Goal: Task Accomplishment & Management: Manage account settings

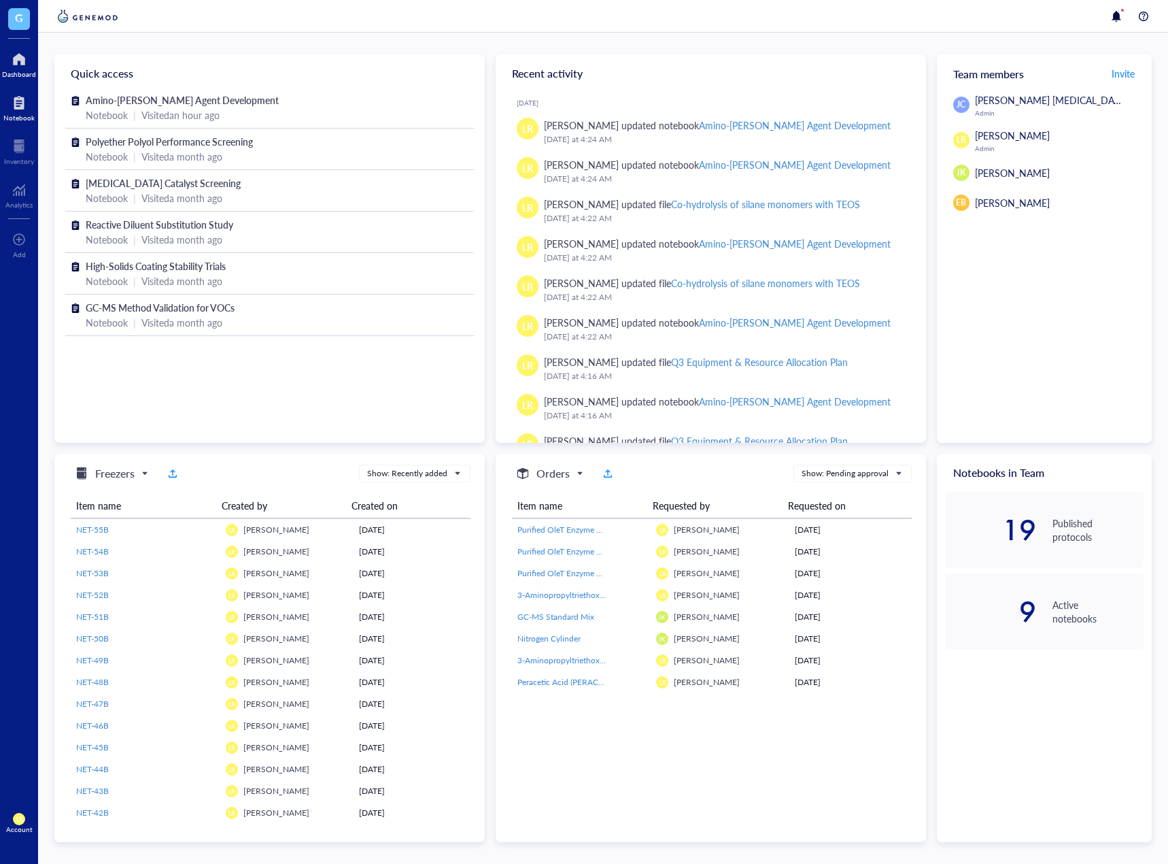
click at [26, 114] on div "Notebook" at bounding box center [18, 118] width 31 height 8
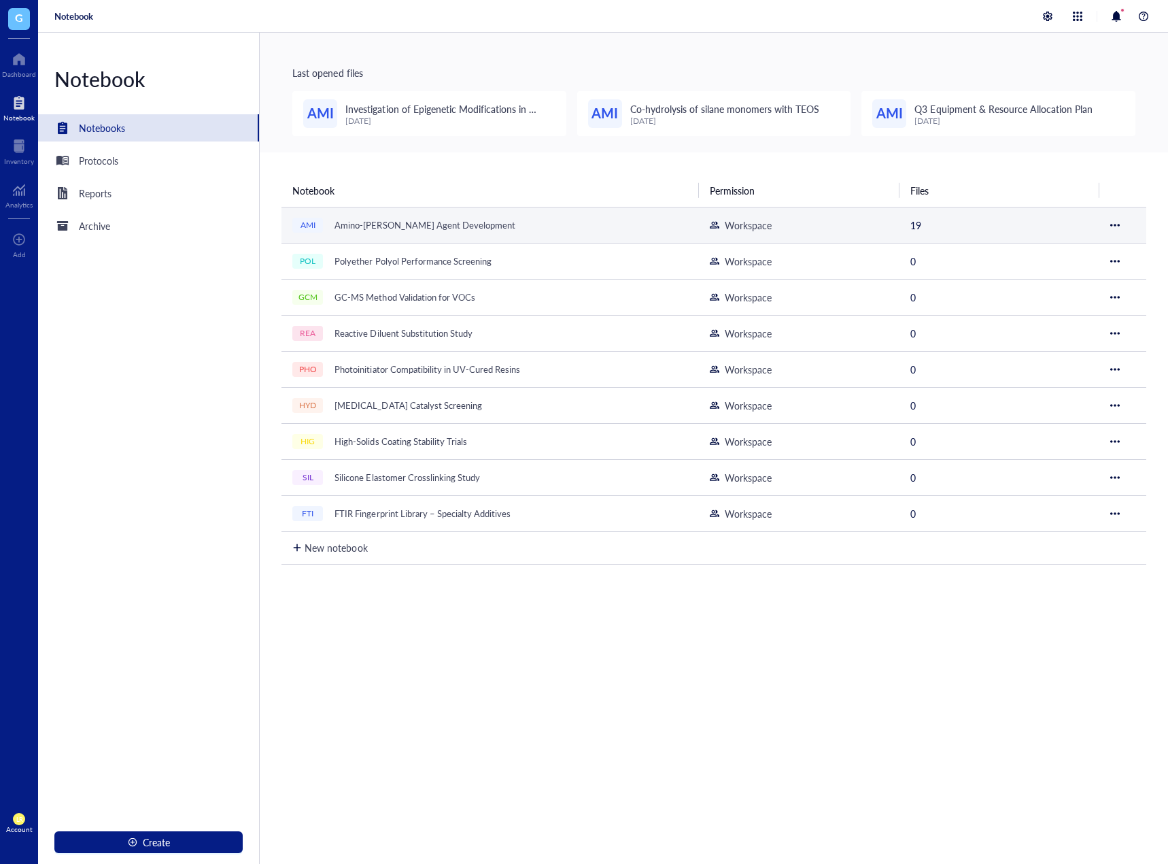
click at [478, 235] on td "AMI Amino-[PERSON_NAME] Agent Development" at bounding box center [489, 225] width 417 height 36
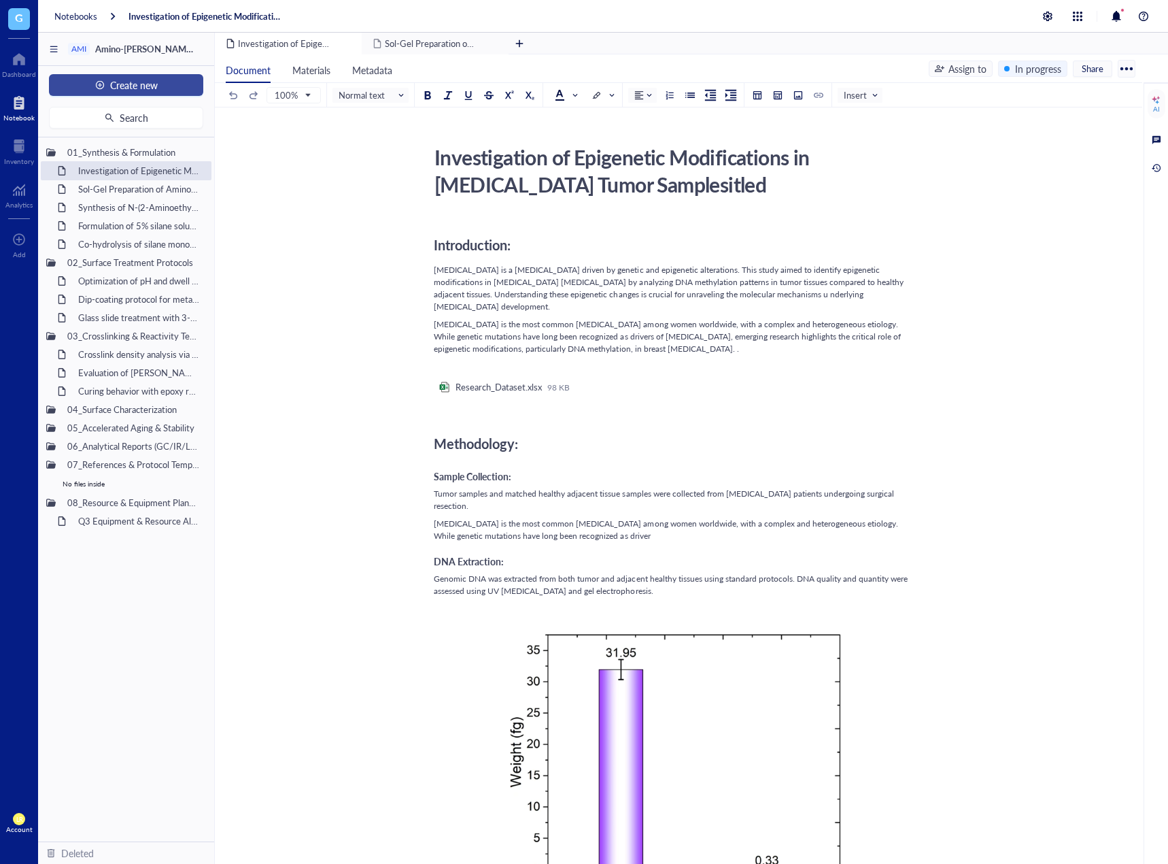
click at [156, 88] on span "Create new" at bounding box center [134, 85] width 48 height 11
click at [134, 113] on div "New file" at bounding box center [125, 110] width 132 height 15
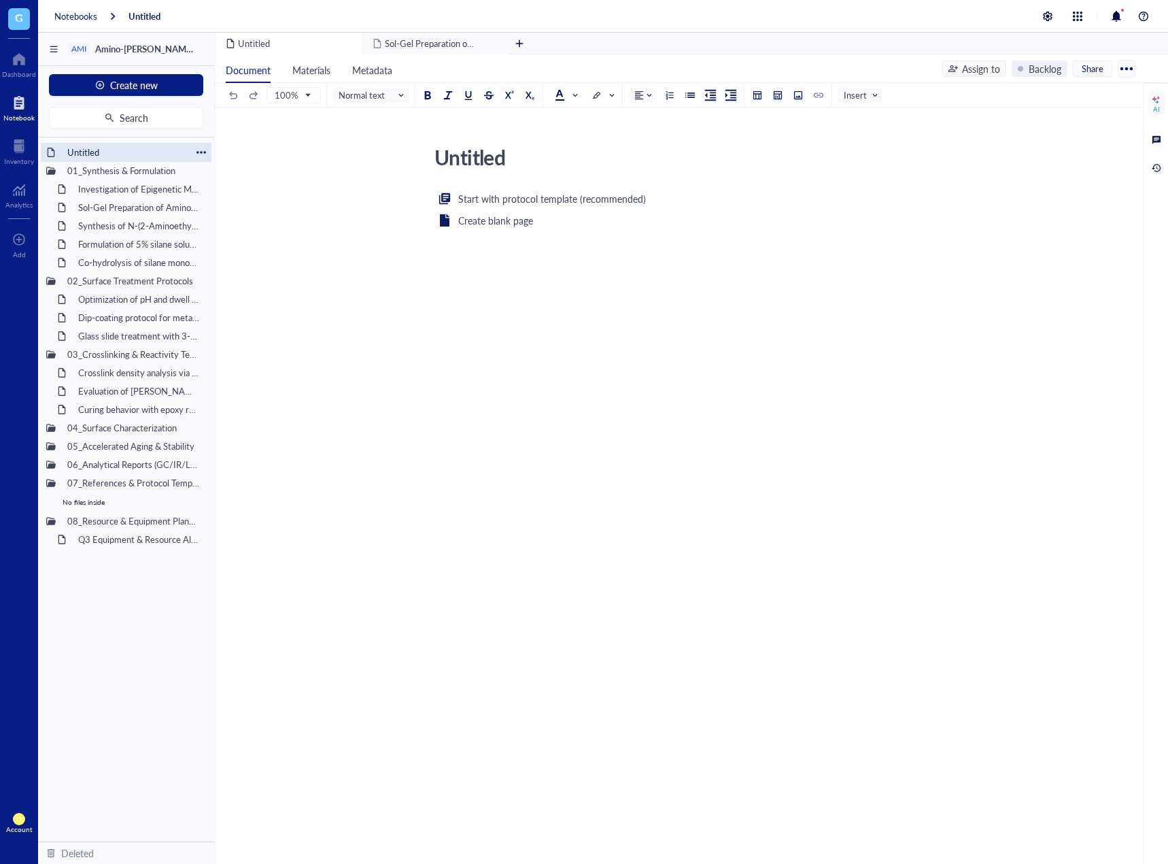
click at [199, 155] on div at bounding box center [202, 153] width 10 height 10
click at [221, 167] on div "Rename" at bounding box center [249, 172] width 84 height 15
type input "U"
type input "Experiment 01-02"
click at [168, 628] on div "Experiment 01-02 01_Synthesis & Formulation Investigation of Epigenetic Modific…" at bounding box center [126, 489] width 176 height 704
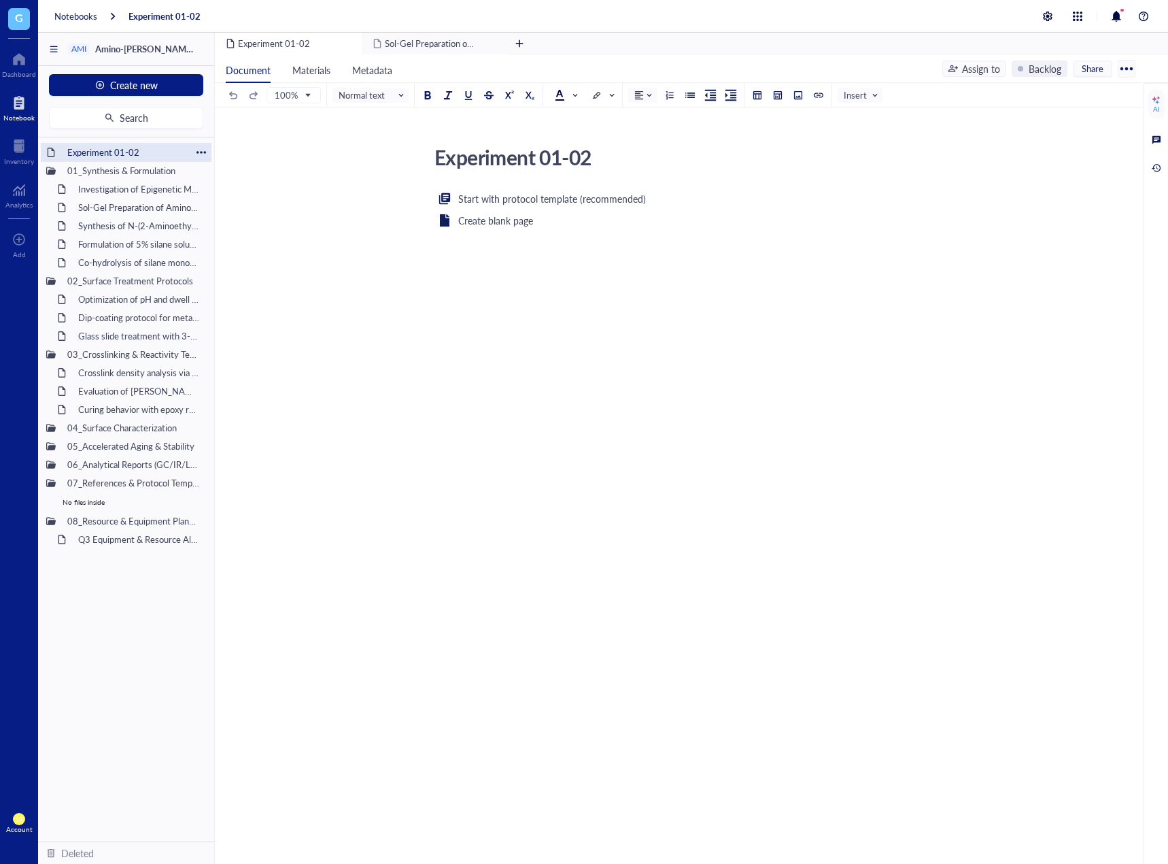
click at [202, 154] on div at bounding box center [202, 153] width 10 height 10
click at [226, 236] on div "Move to deleted" at bounding box center [256, 237] width 69 height 15
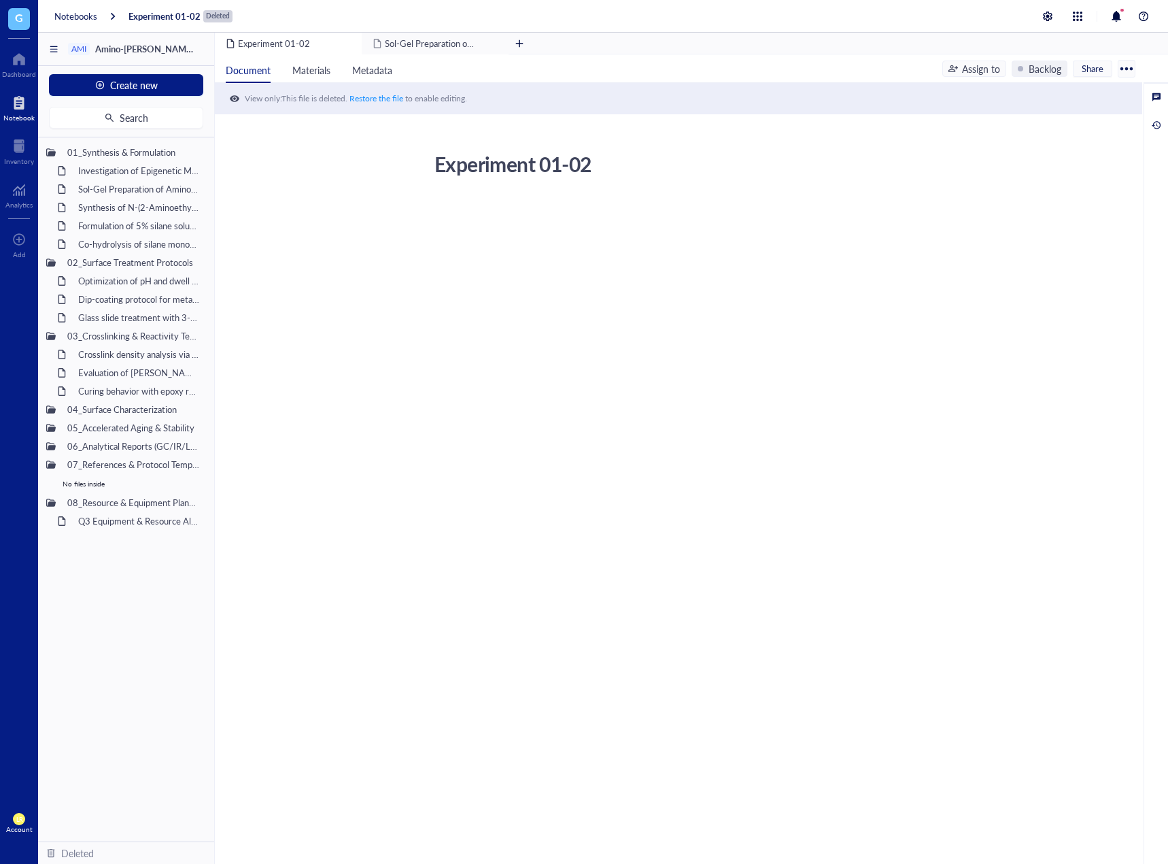
click at [1056, 421] on div "Experiment 01-02 Experiment 01-02" at bounding box center [676, 294] width 922 height 295
click at [137, 114] on span "Search" at bounding box center [134, 117] width 29 height 11
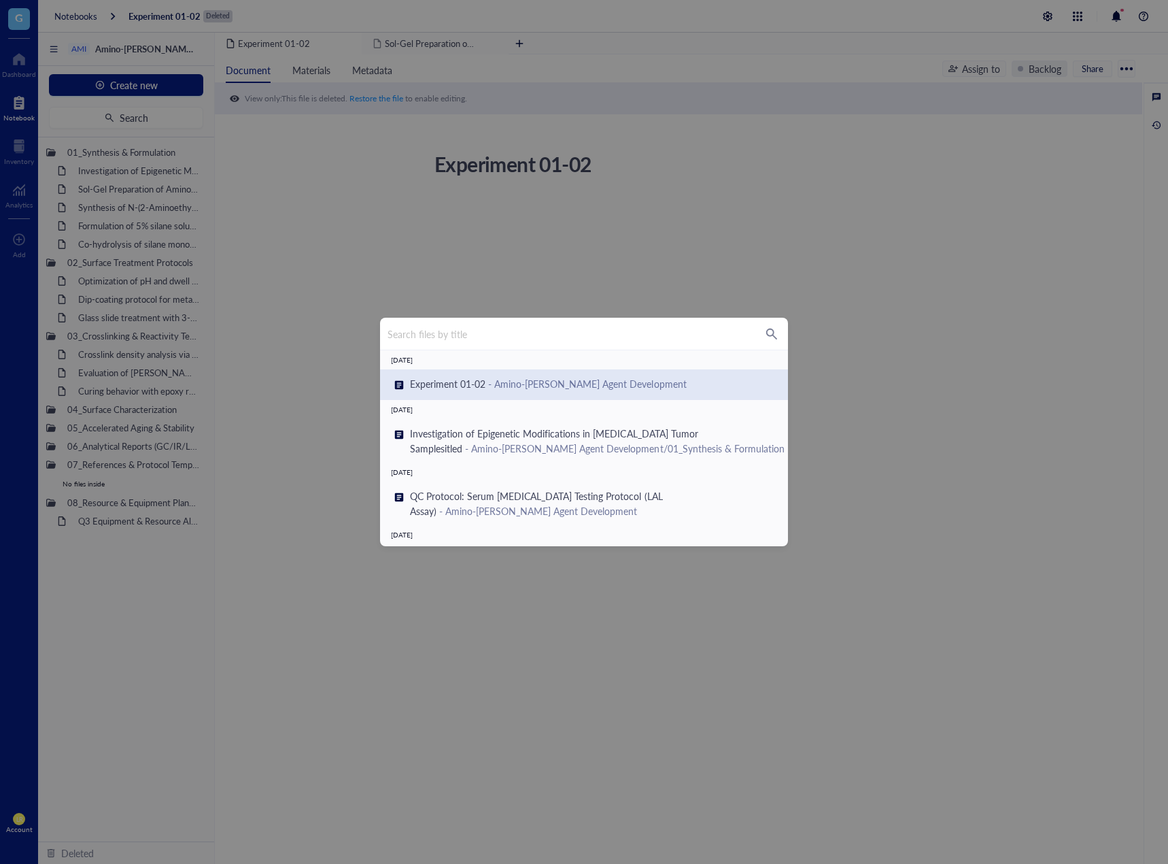
click at [815, 335] on div "Search files by title [DATE] Experiment 01-02 - Amino-Silane Coupling Agent Dev…" at bounding box center [584, 432] width 1168 height 864
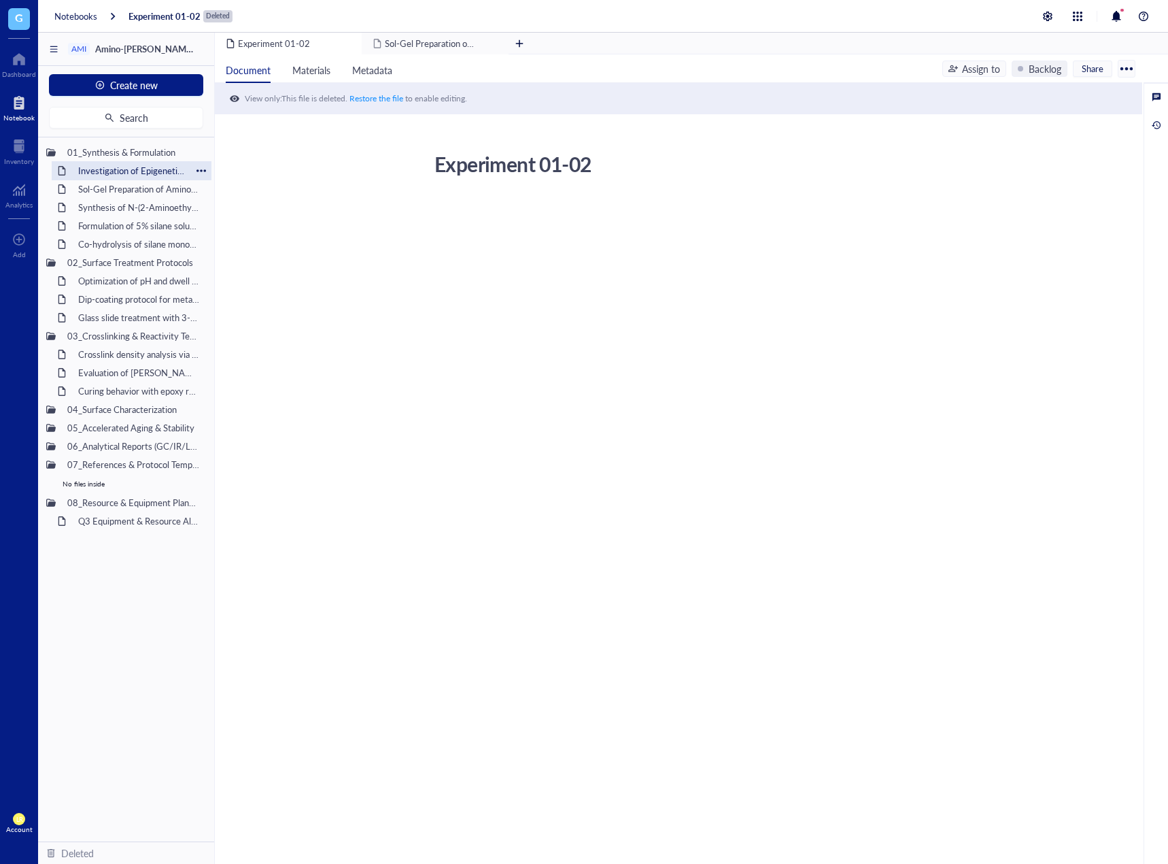
click at [165, 177] on div "Investigation of Epigenetic Modifications in [MEDICAL_DATA] Tumor Samplesitled" at bounding box center [131, 170] width 119 height 19
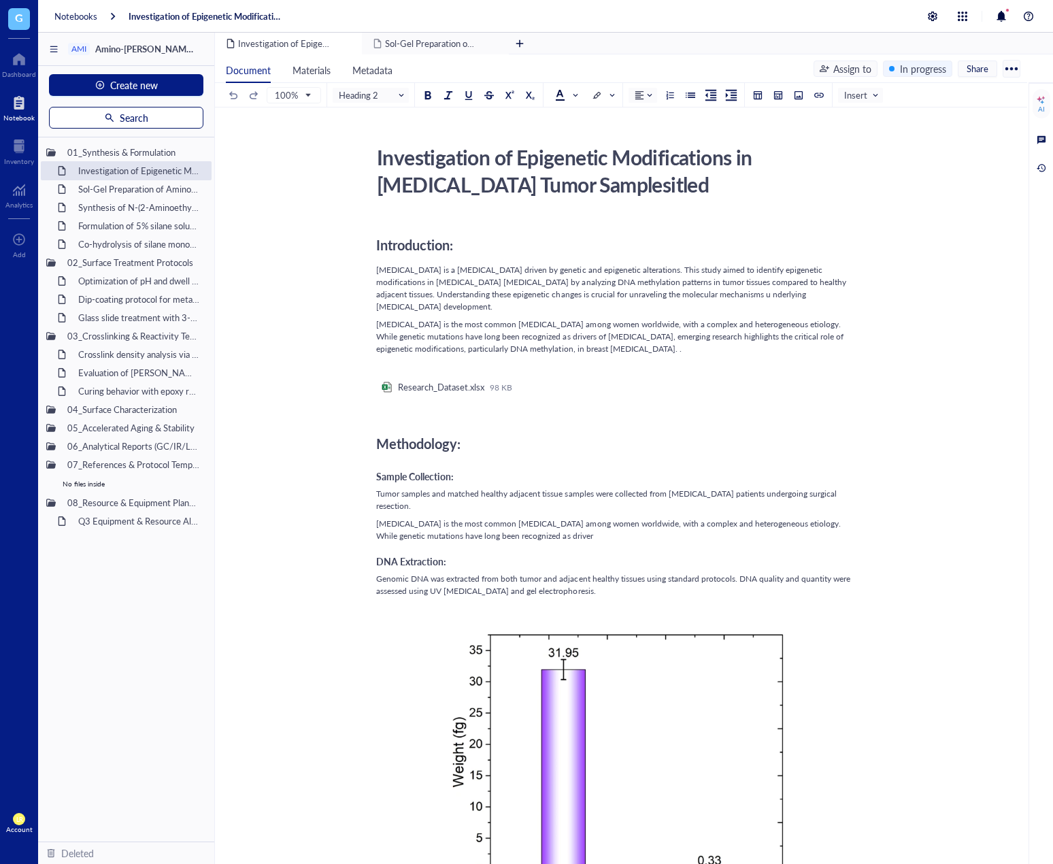
click at [144, 126] on button "Search" at bounding box center [126, 118] width 154 height 22
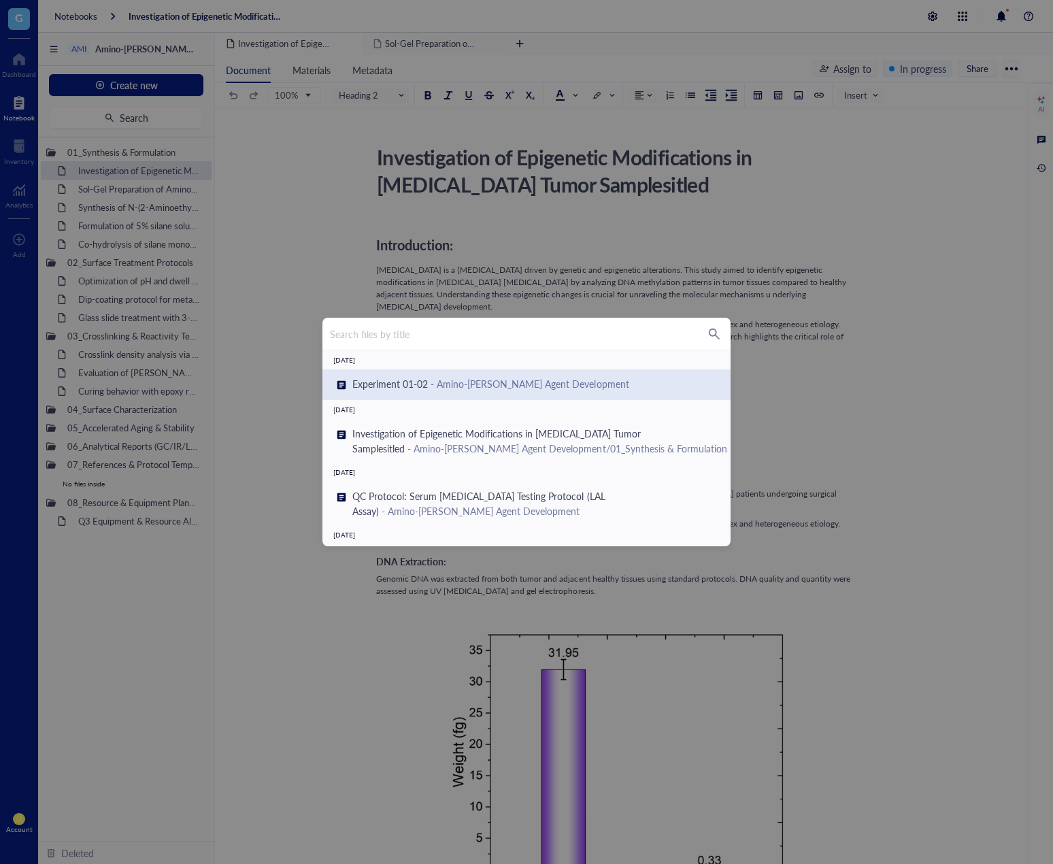
click at [802, 298] on div "Search files by title [DATE] Experiment 01-02 - Amino-Silane Coupling Agent Dev…" at bounding box center [526, 432] width 1053 height 864
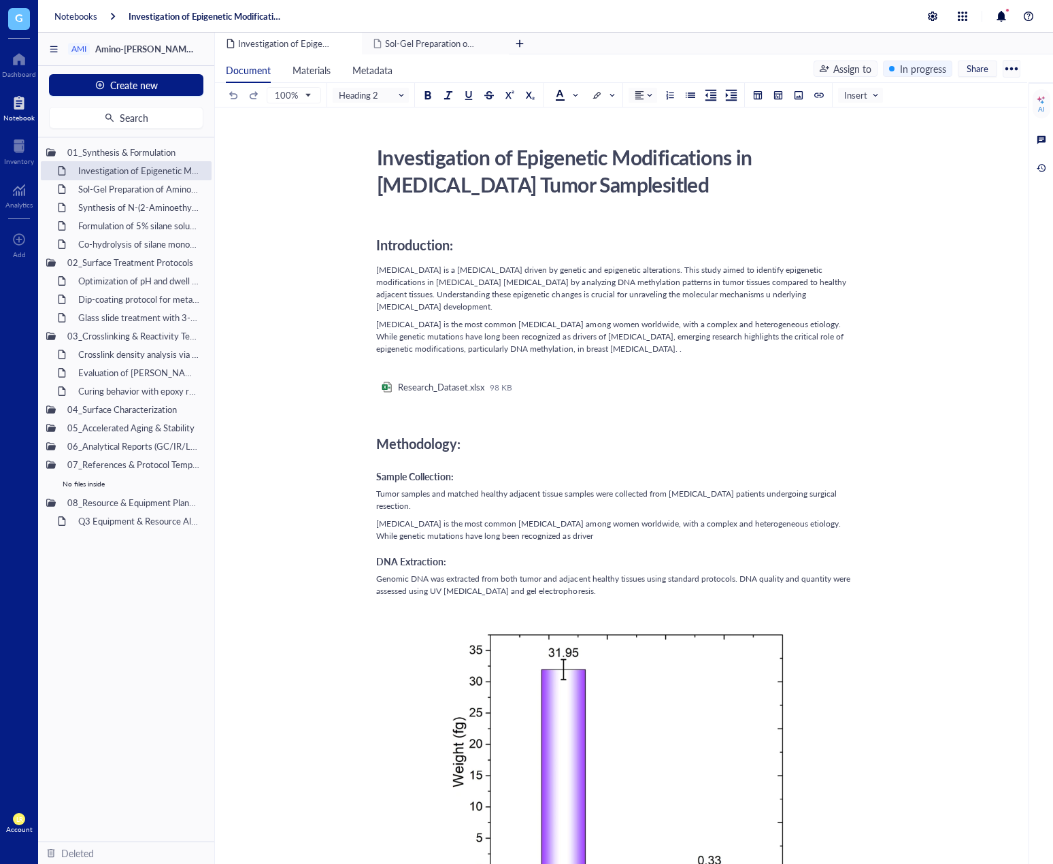
click at [18, 18] on span "G" at bounding box center [19, 17] width 8 height 17
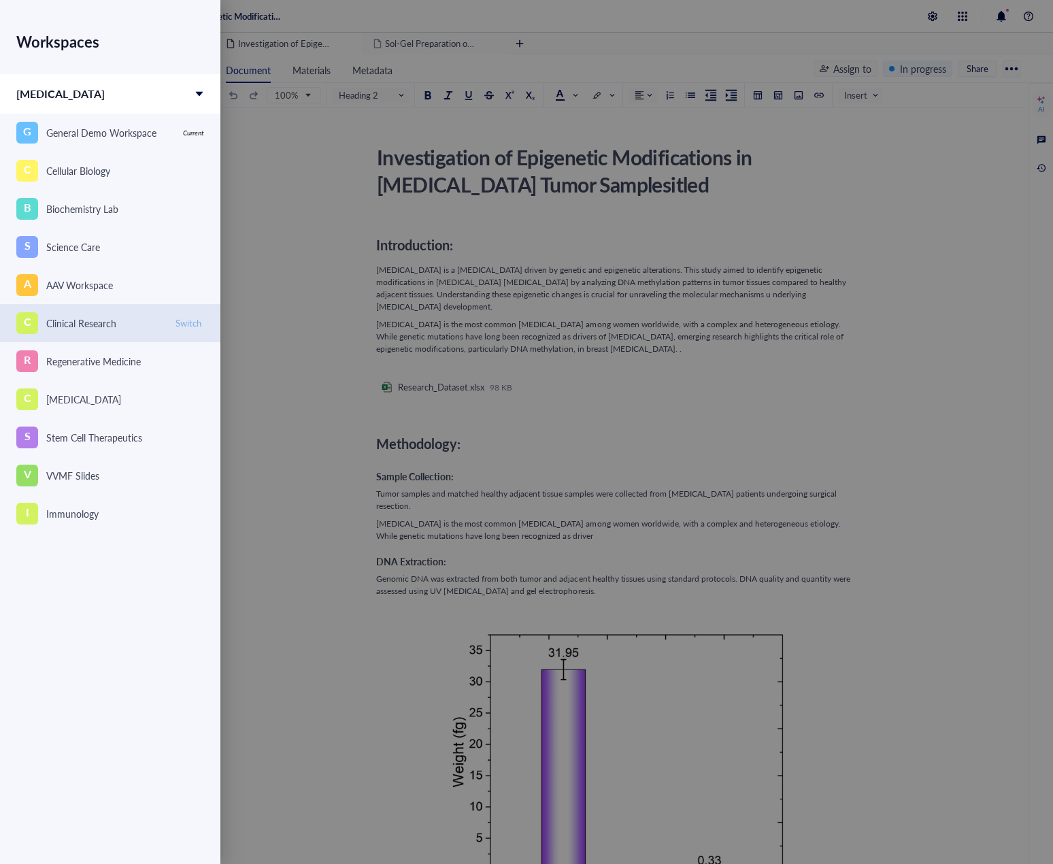
click at [188, 323] on span "Switch" at bounding box center [188, 323] width 26 height 12
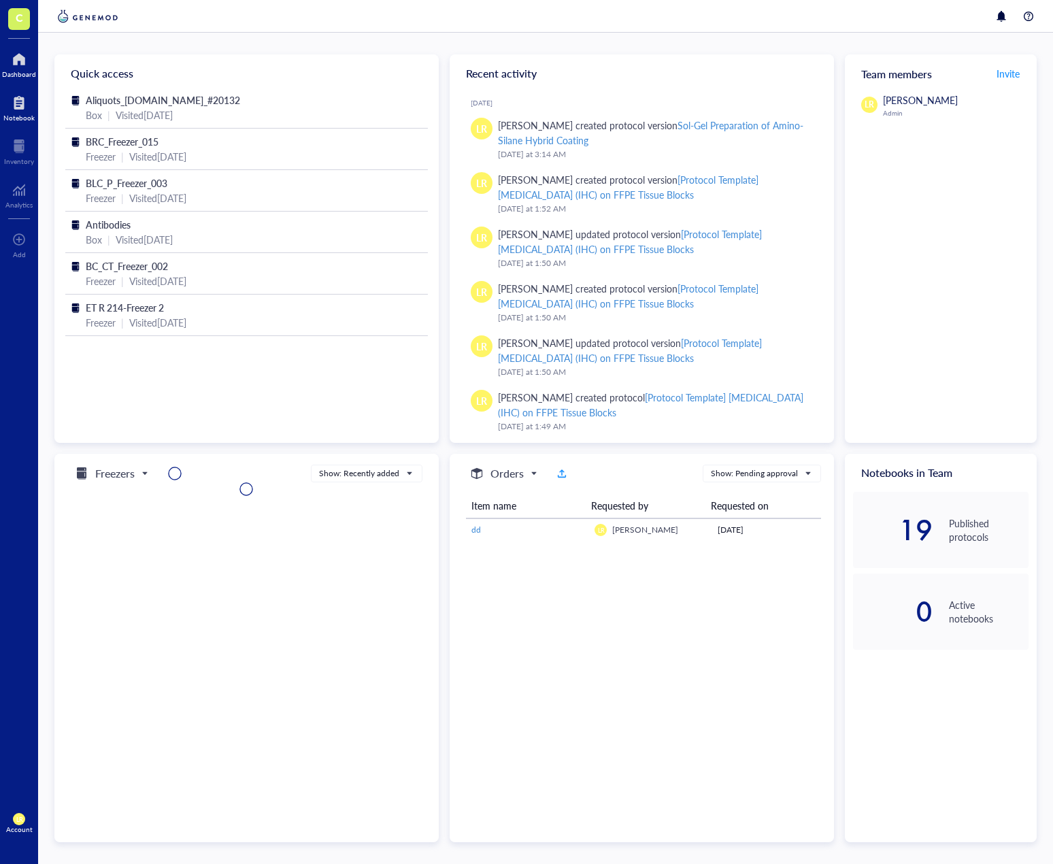
click at [20, 110] on div at bounding box center [18, 103] width 31 height 22
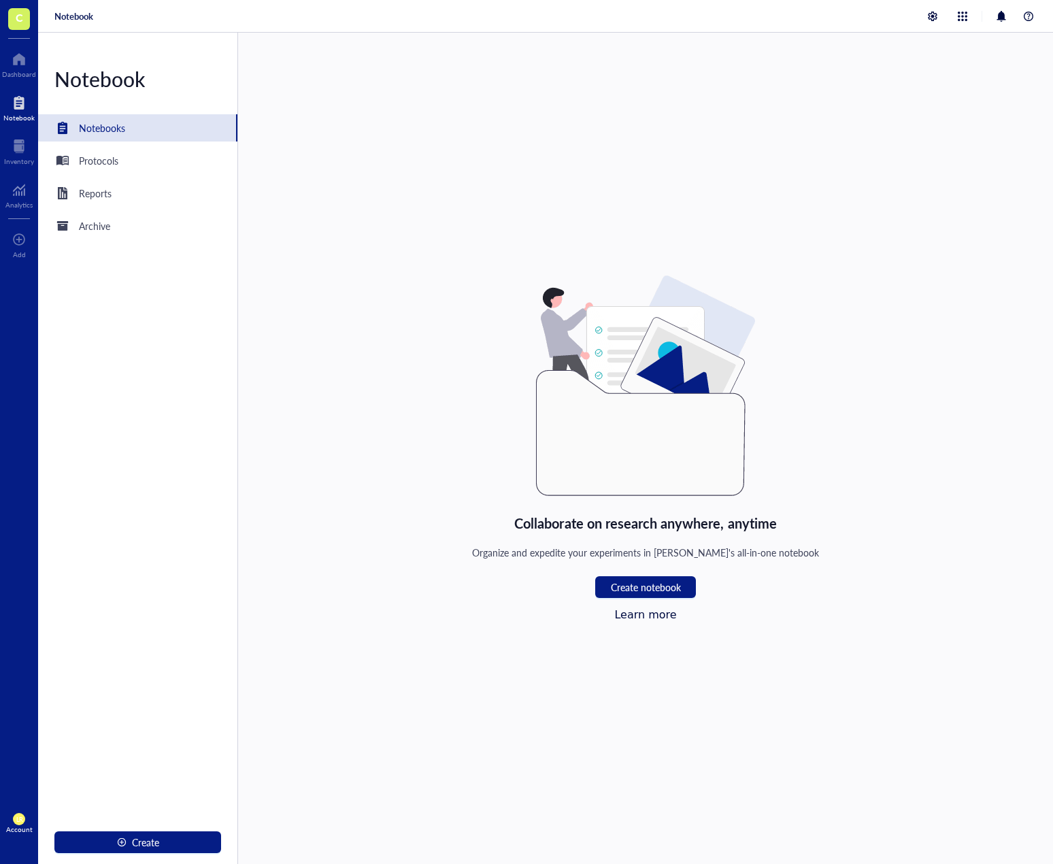
click at [24, 30] on div "C" at bounding box center [19, 19] width 38 height 38
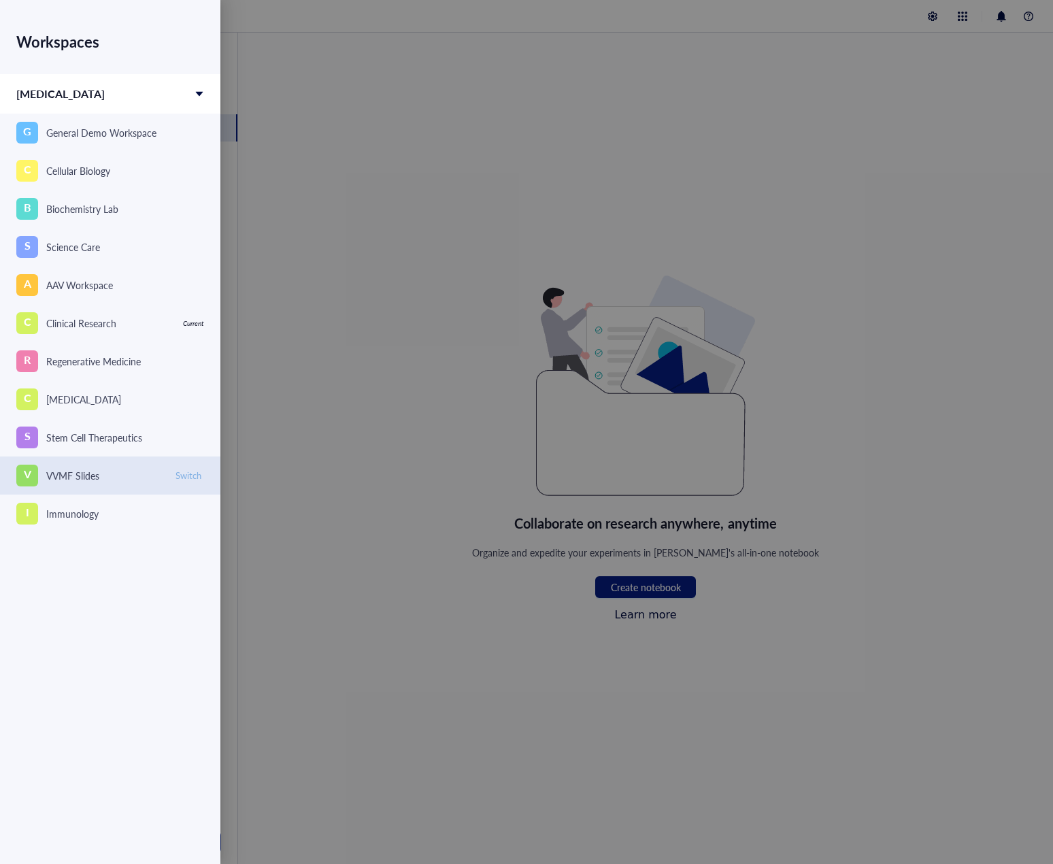
click at [188, 479] on span "Switch" at bounding box center [188, 475] width 26 height 12
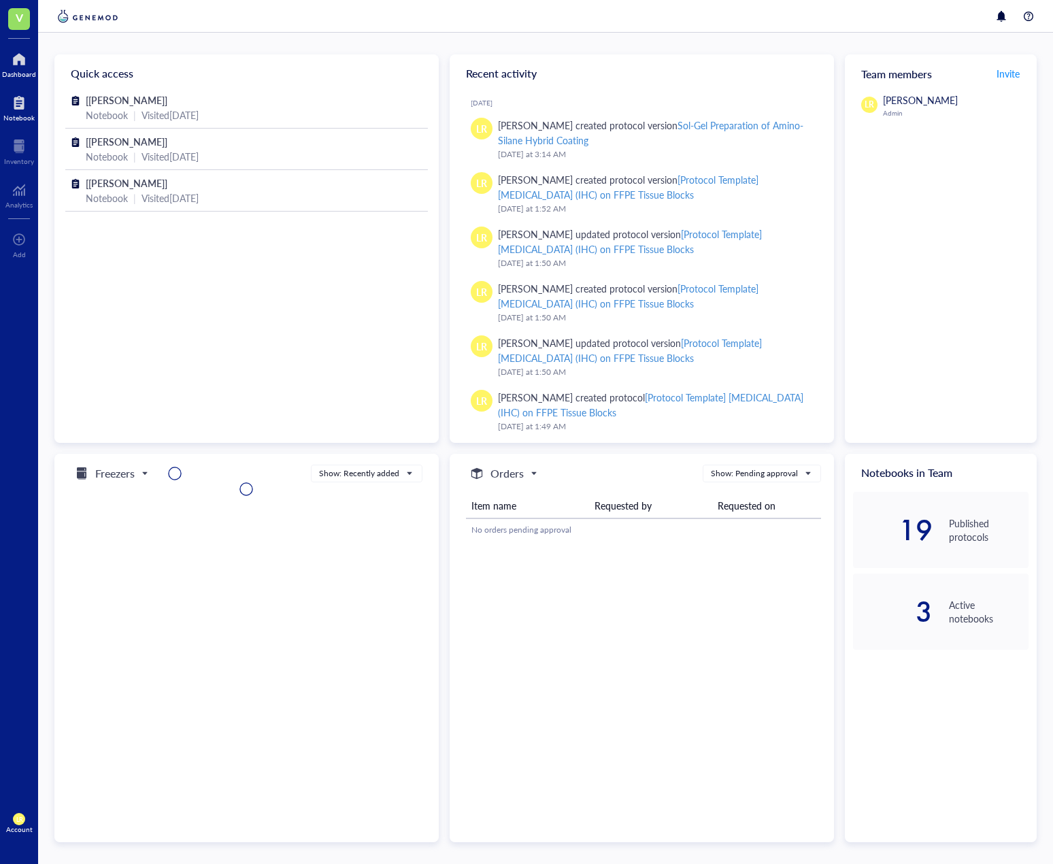
click at [22, 105] on div at bounding box center [18, 103] width 31 height 22
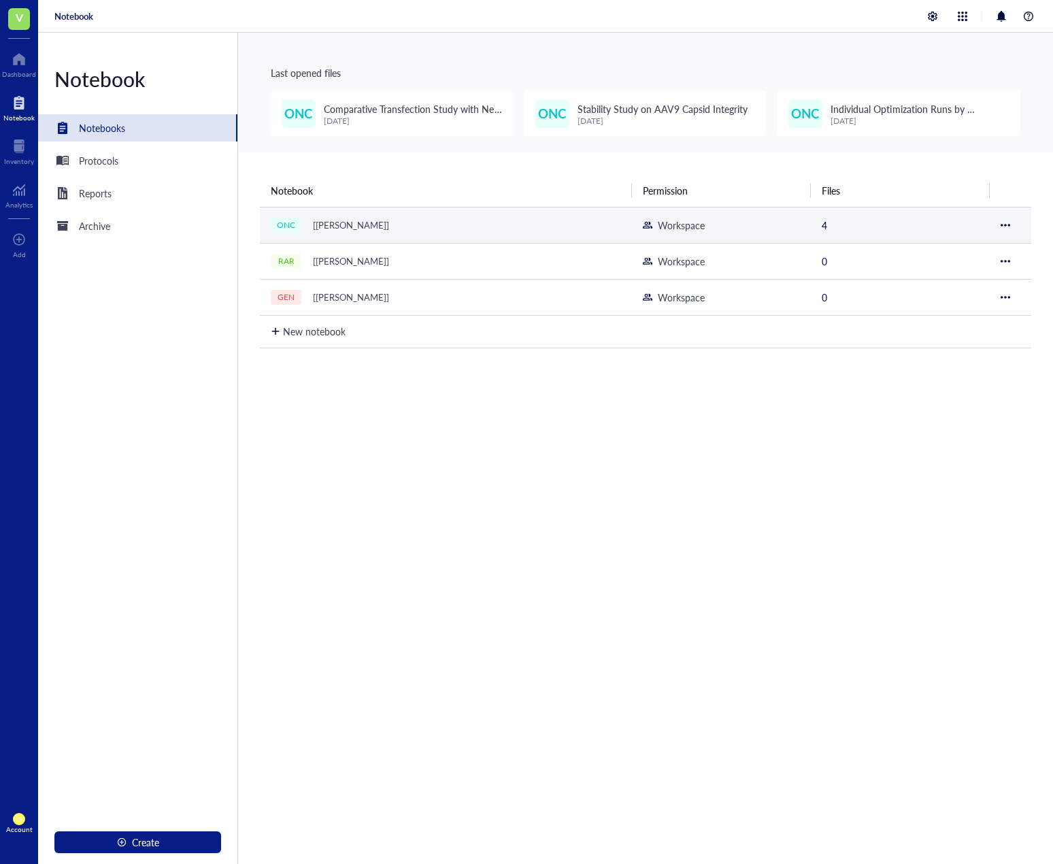
click at [410, 218] on div "ONC [Dr. Smith]" at bounding box center [441, 225] width 340 height 19
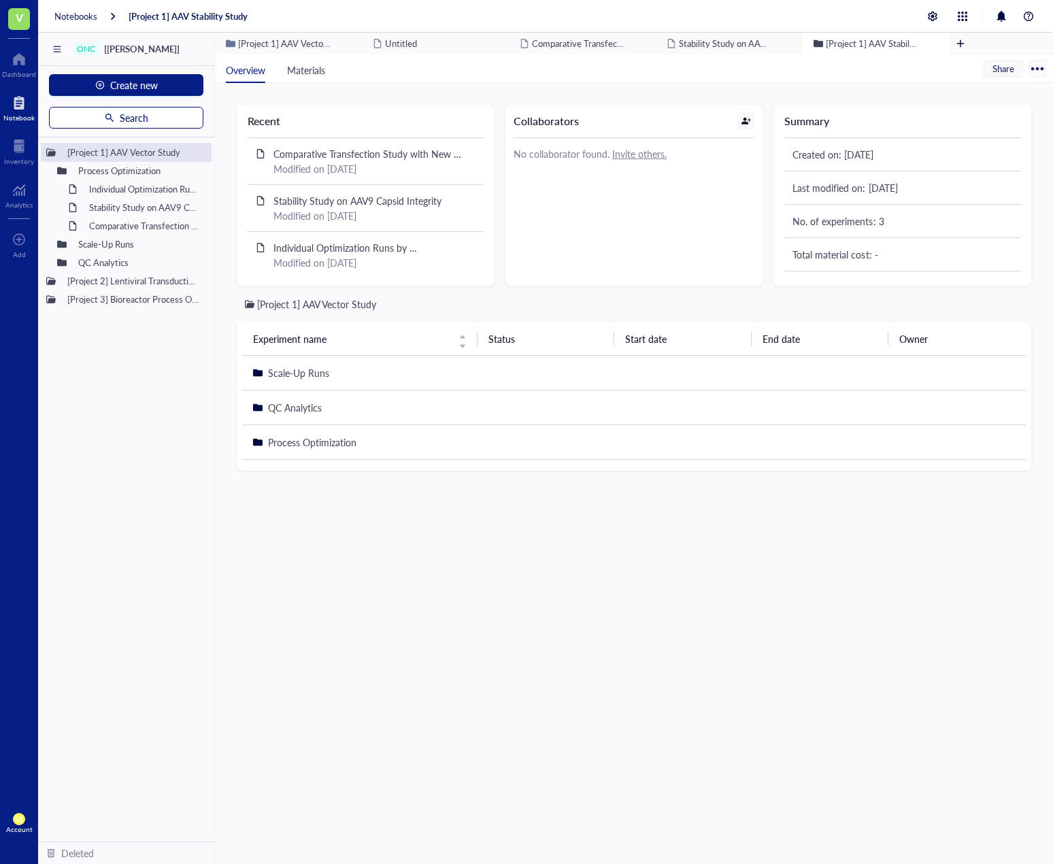
click at [150, 121] on button "Search" at bounding box center [126, 118] width 154 height 22
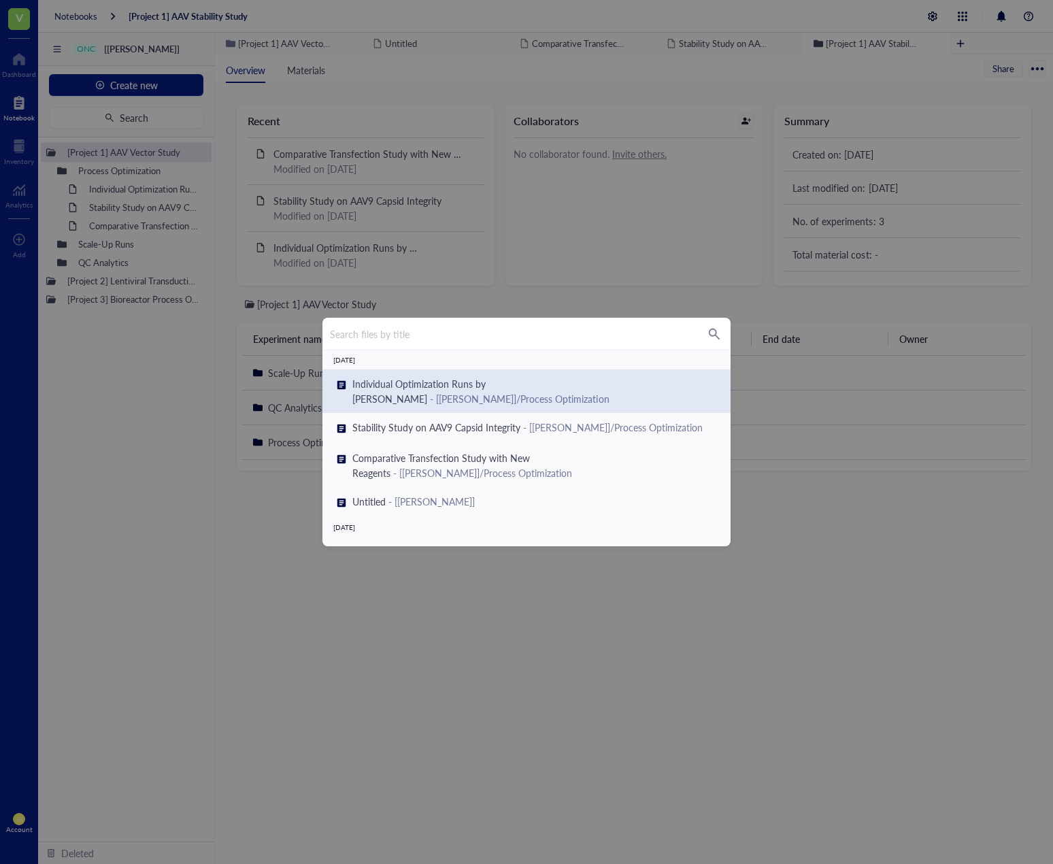
click at [539, 269] on div "Search files by title March 11, 2025 Individual Optimization Runs by Dr. Smith …" at bounding box center [526, 432] width 1053 height 864
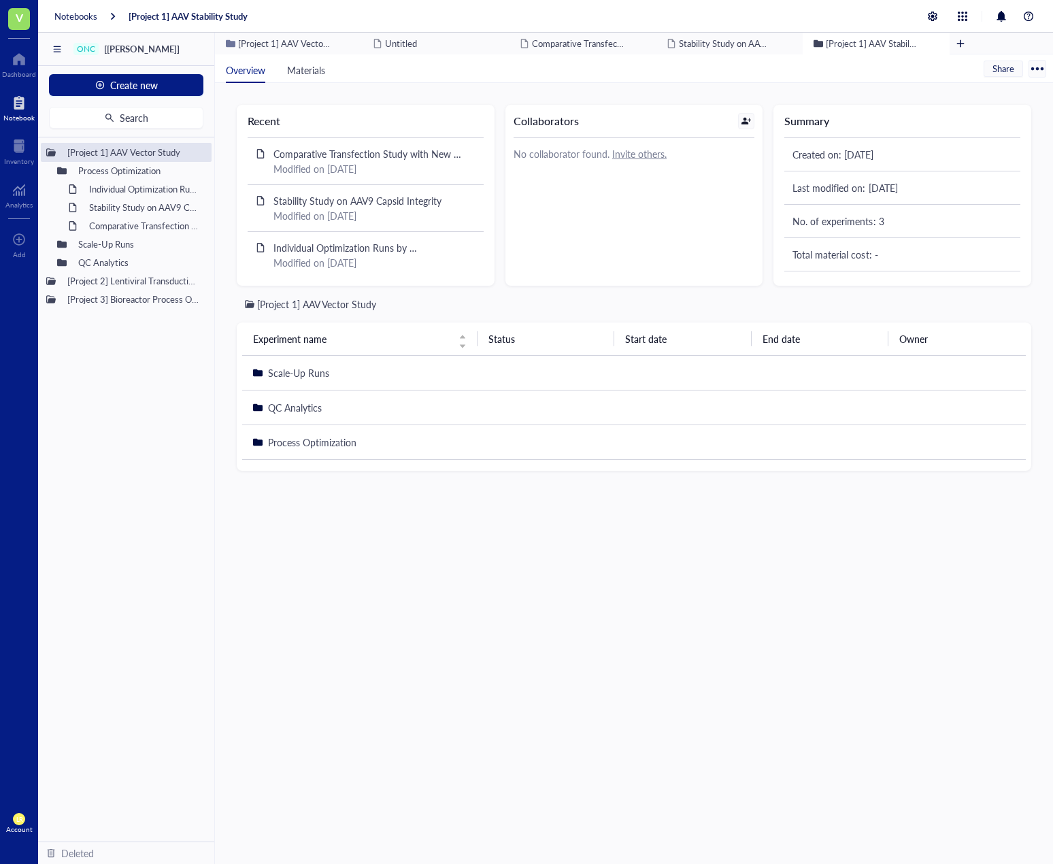
click at [128, 375] on div "[Project 1] AAV Vector Study Process Optimization Individual Optimization Runs …" at bounding box center [126, 489] width 176 height 704
click at [133, 393] on div "[Project 1] AAV Vector Study Process Optimization Individual Optimization Runs …" at bounding box center [126, 489] width 176 height 704
click at [144, 94] on button "Create new" at bounding box center [126, 85] width 154 height 22
click at [140, 472] on div "[Project 1] AAV Vector Study Process Optimization Individual Optimization Runs …" at bounding box center [126, 489] width 176 height 704
click at [18, 820] on span "LR" at bounding box center [19, 818] width 7 height 7
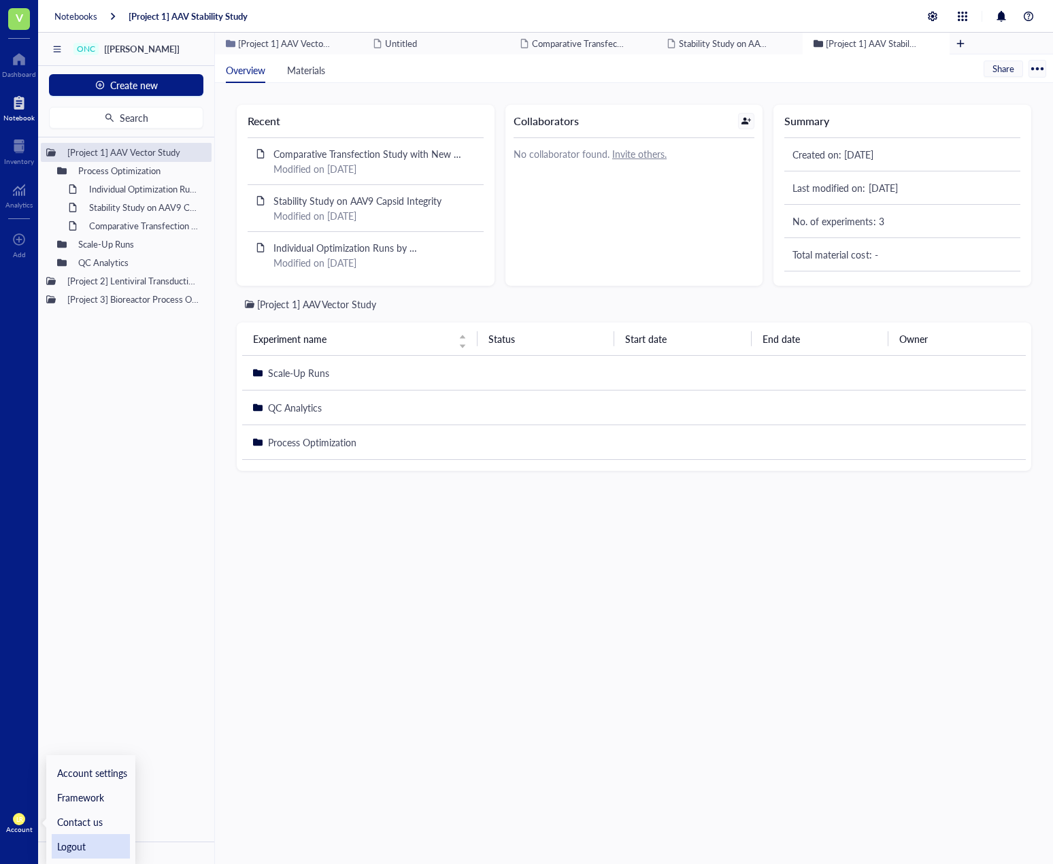
click at [70, 844] on link "Logout" at bounding box center [91, 846] width 78 height 24
